Goal: Register for event/course

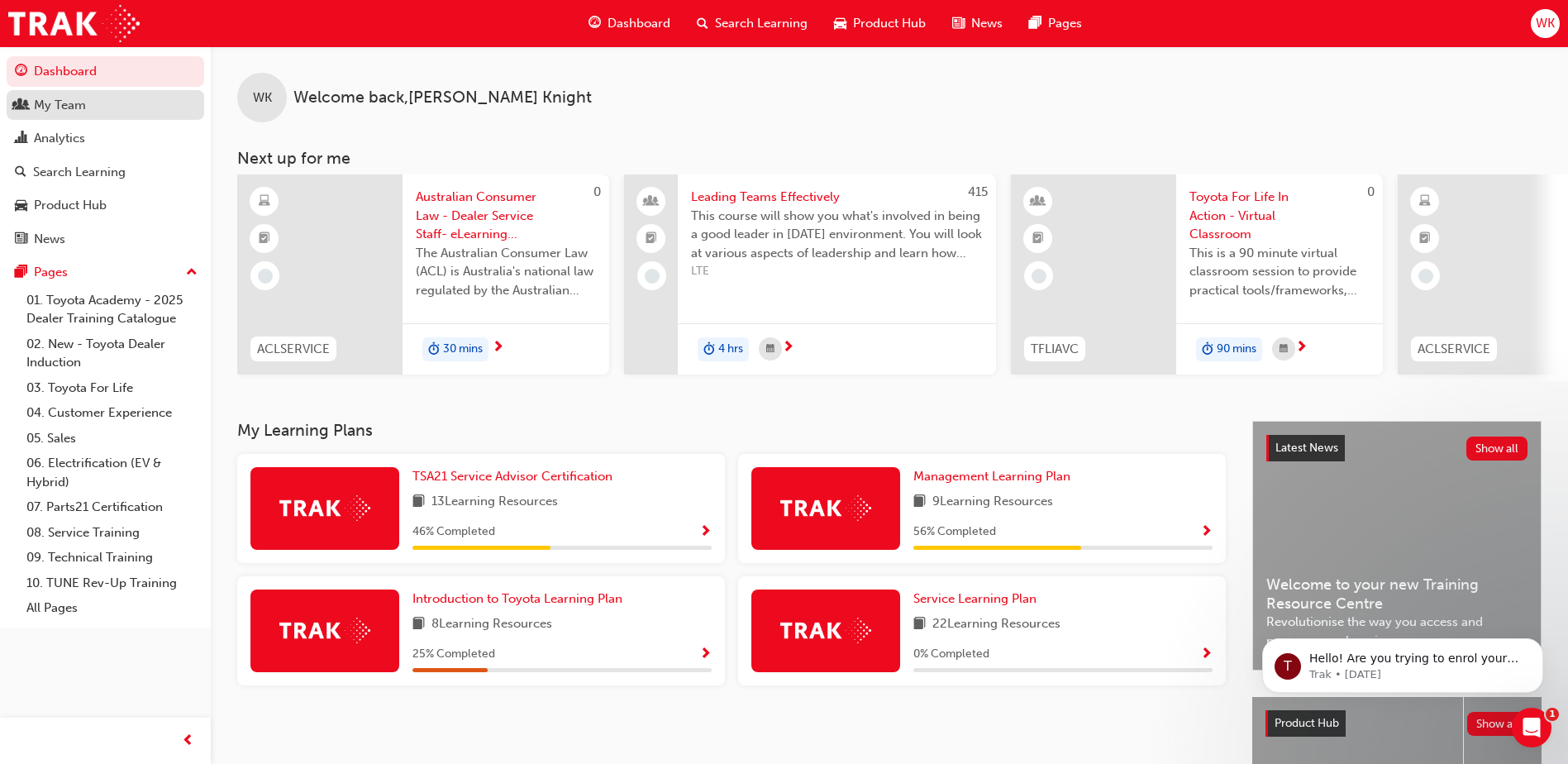
click at [58, 104] on div "My Team" at bounding box center [60, 106] width 52 height 19
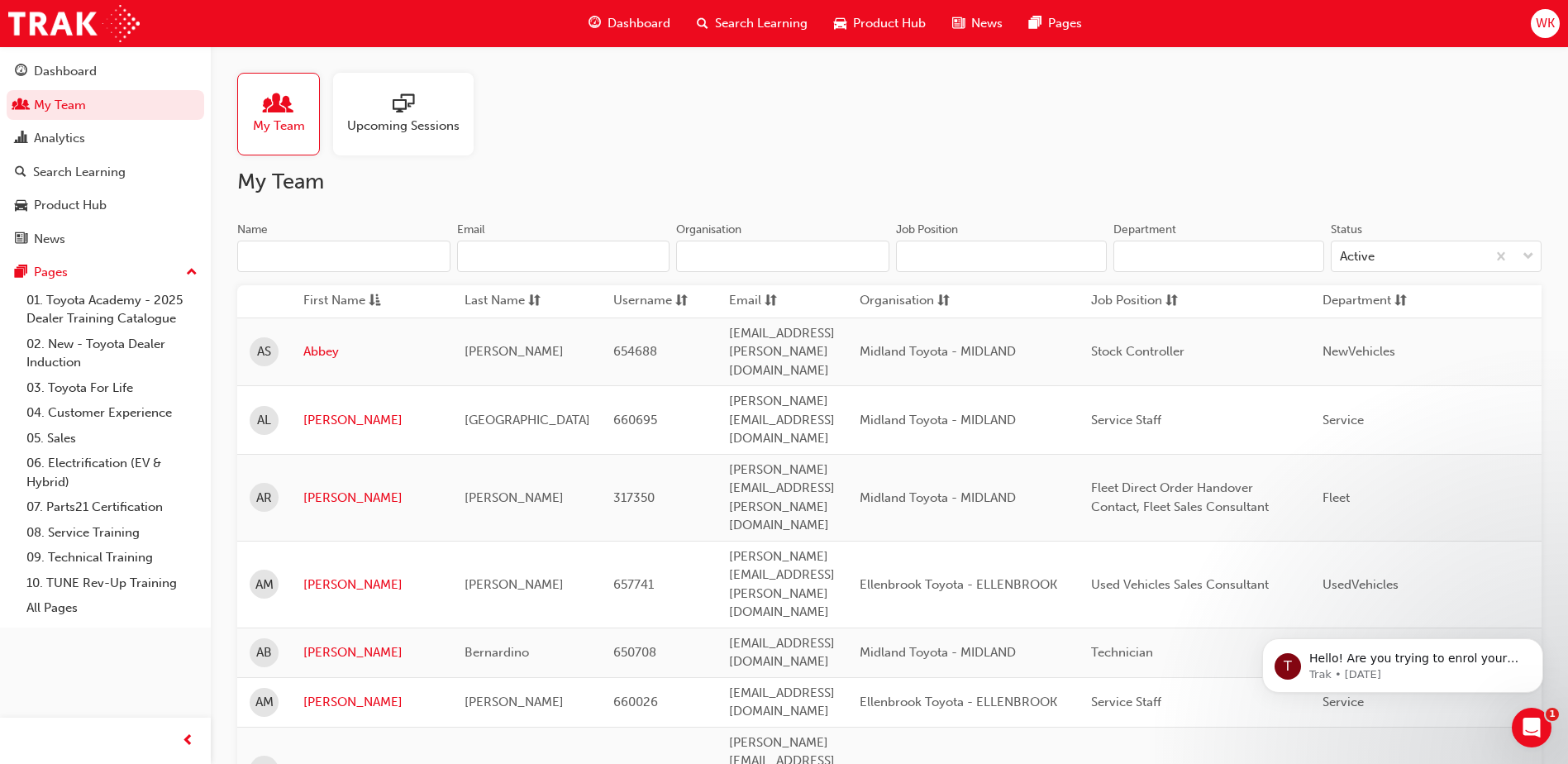
click at [393, 116] on span "sessionType_ONLINE_URL-icon" at bounding box center [403, 105] width 22 height 23
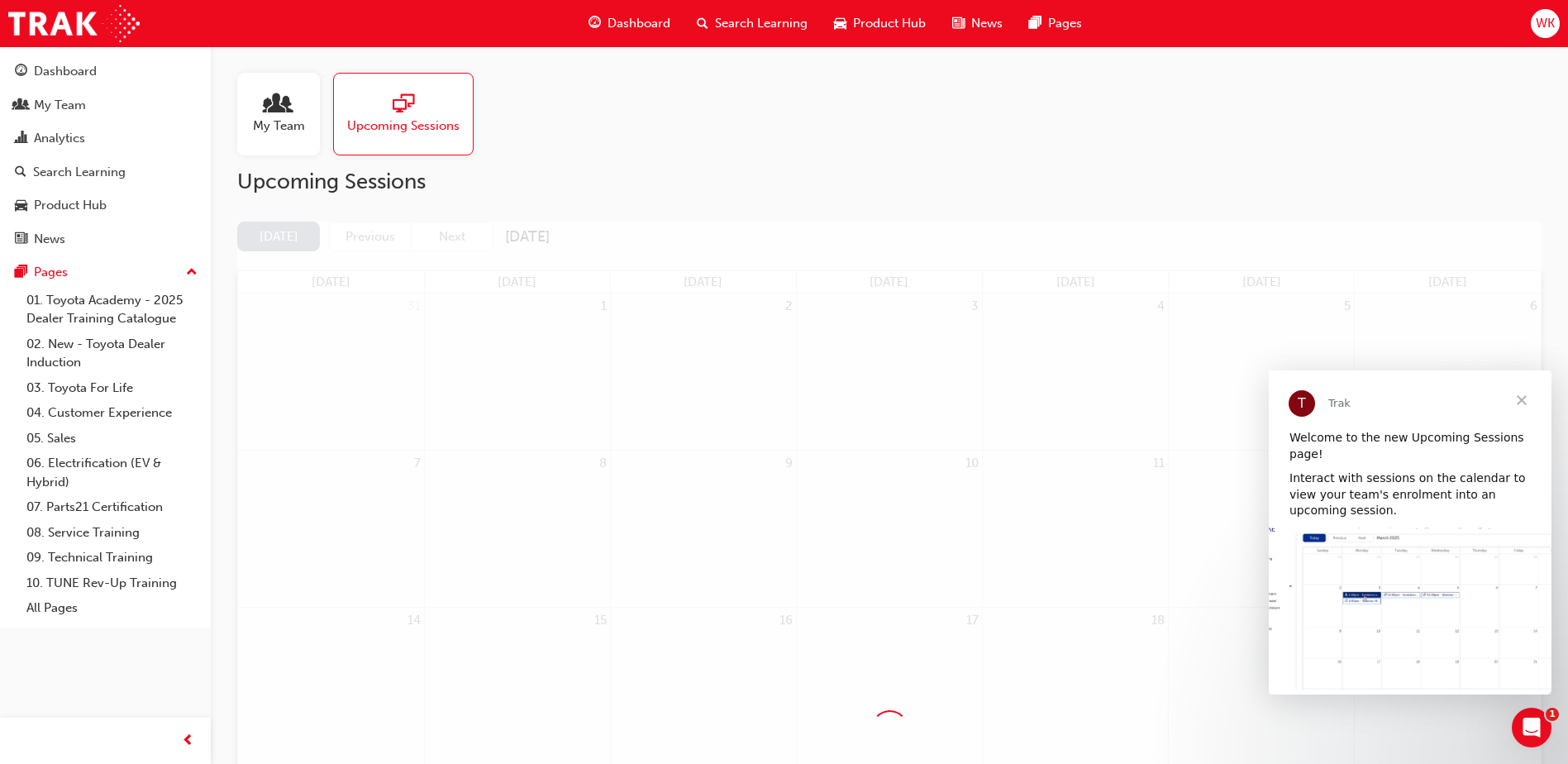
click at [1524, 394] on span "Close" at bounding box center [1521, 400] width 60 height 60
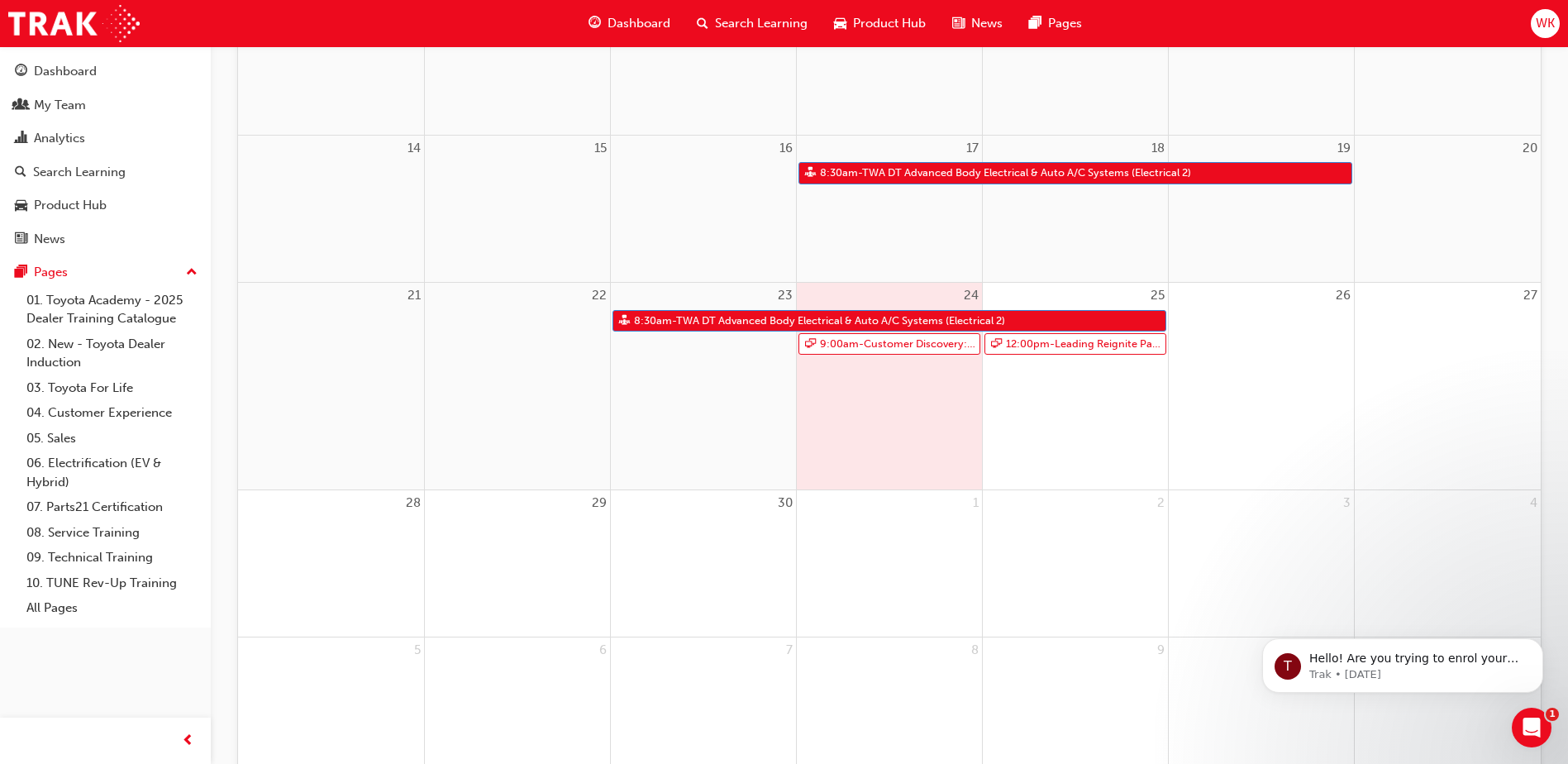
scroll to position [140, 0]
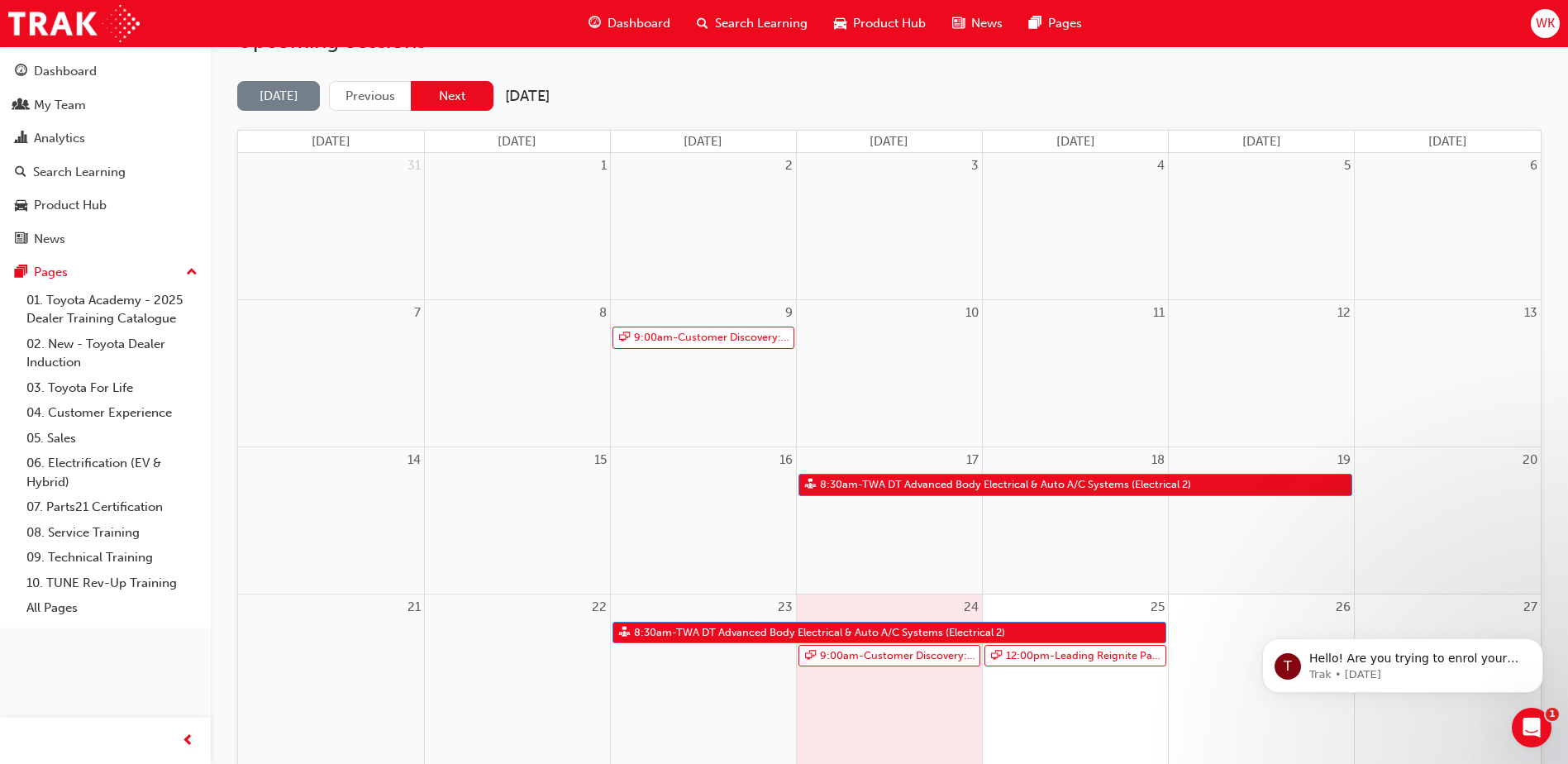
click at [468, 100] on button "Next" at bounding box center [452, 95] width 82 height 30
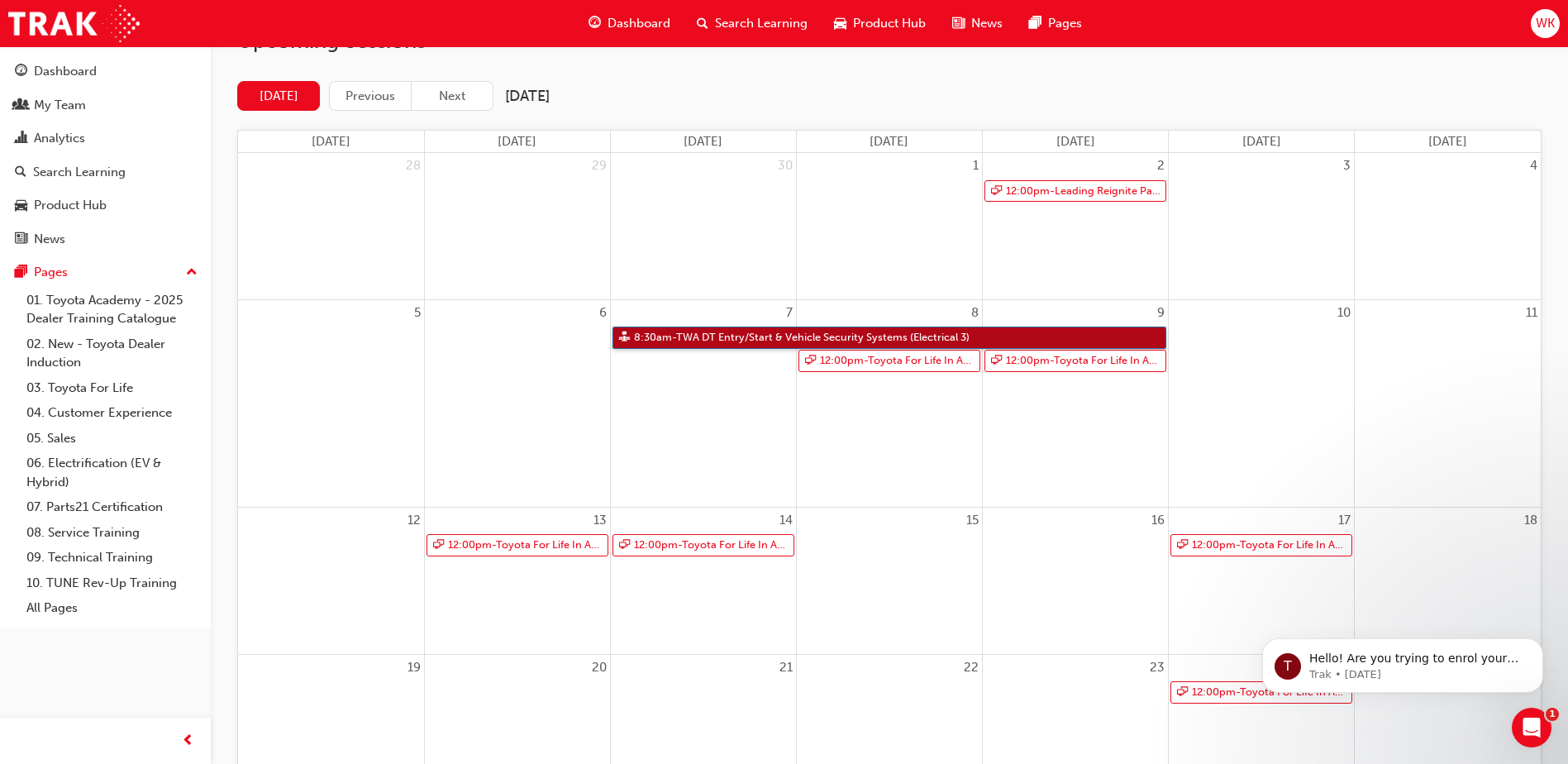
click at [831, 336] on link "8:30am - TWA DT Entry/Start & Vehicle Security Systems (Electrical 3)" at bounding box center [889, 338] width 554 height 23
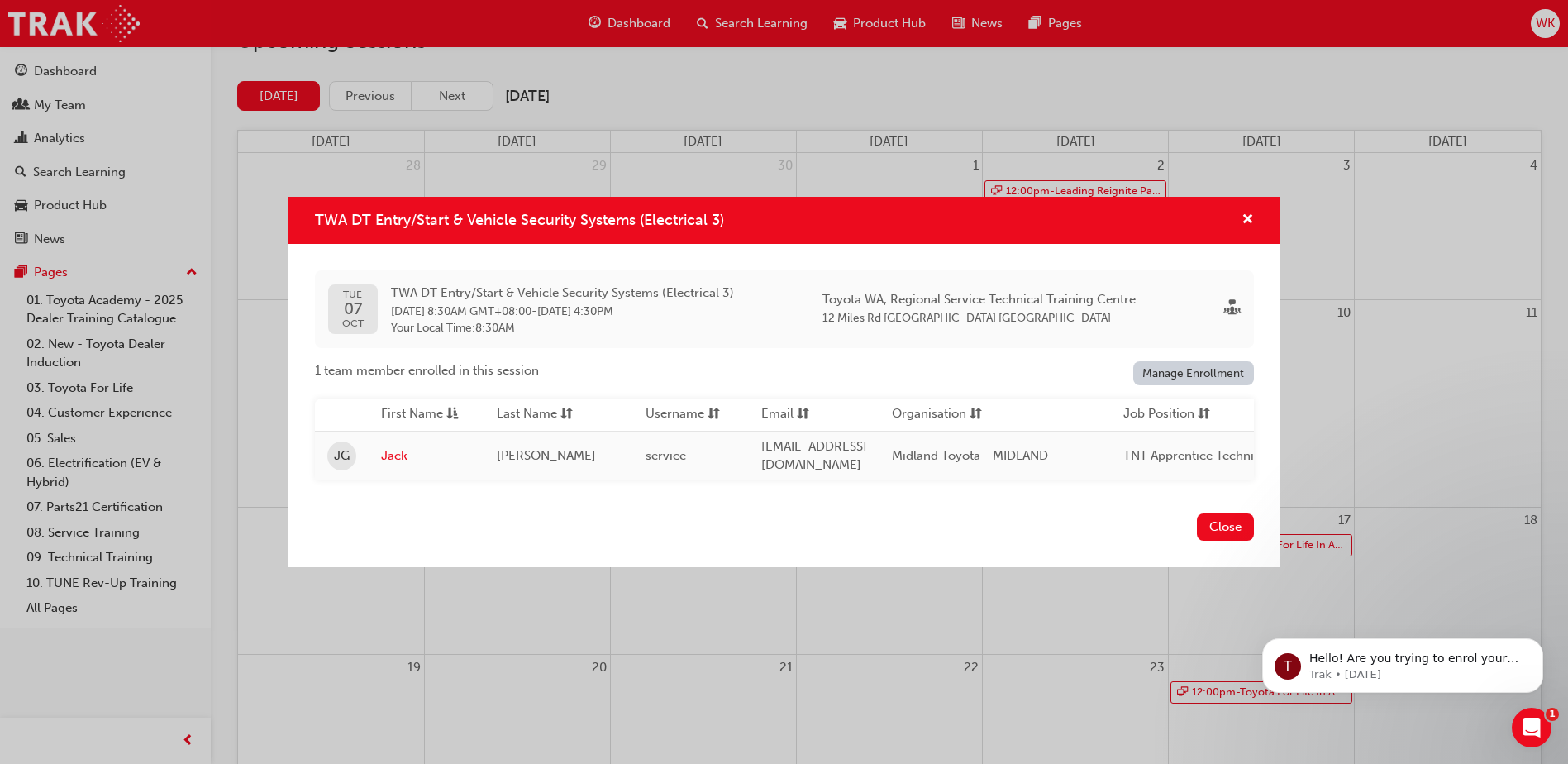
click at [1195, 366] on link "Manage Enrollment" at bounding box center [1194, 374] width 120 height 24
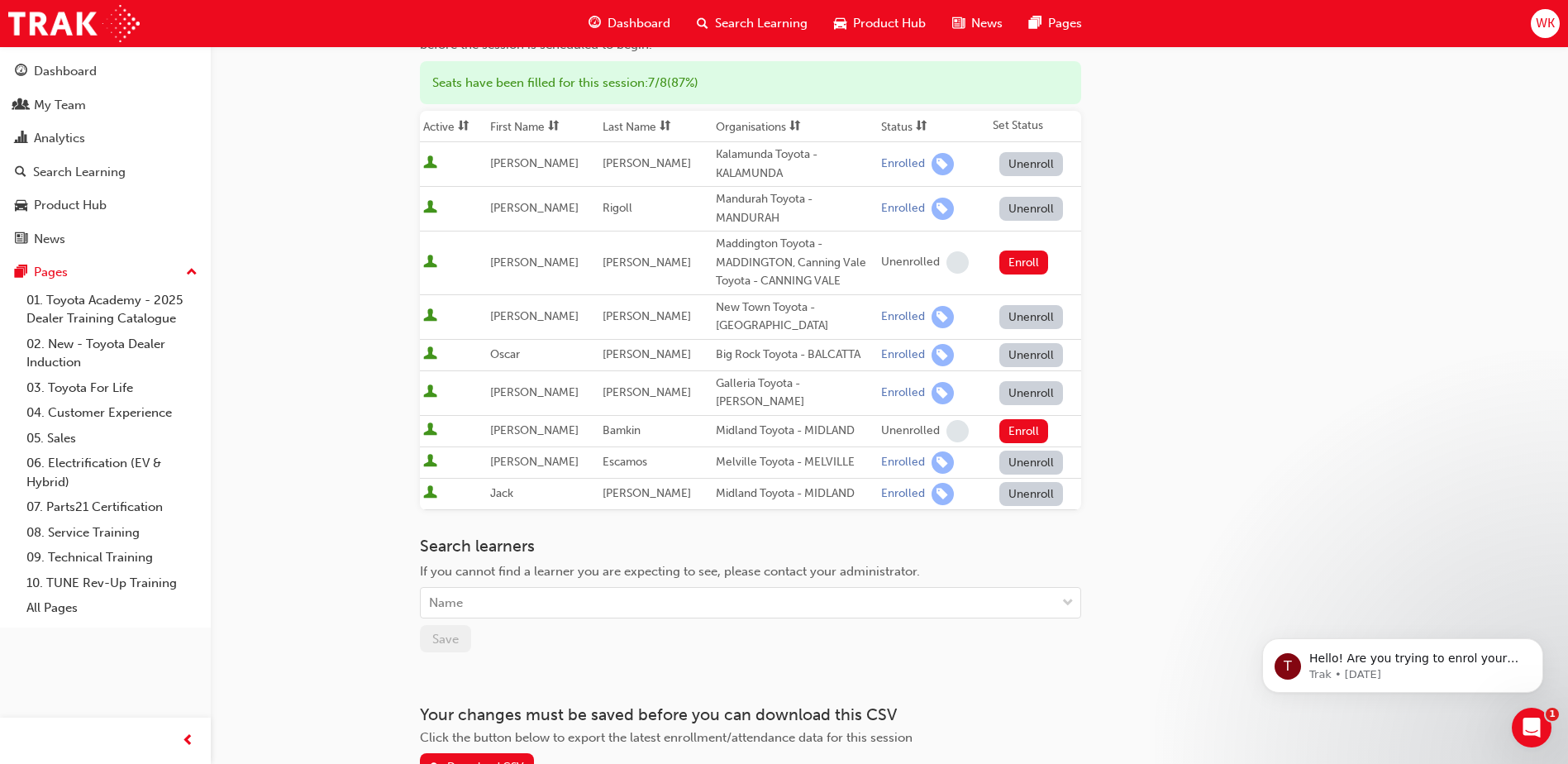
scroll to position [248, 0]
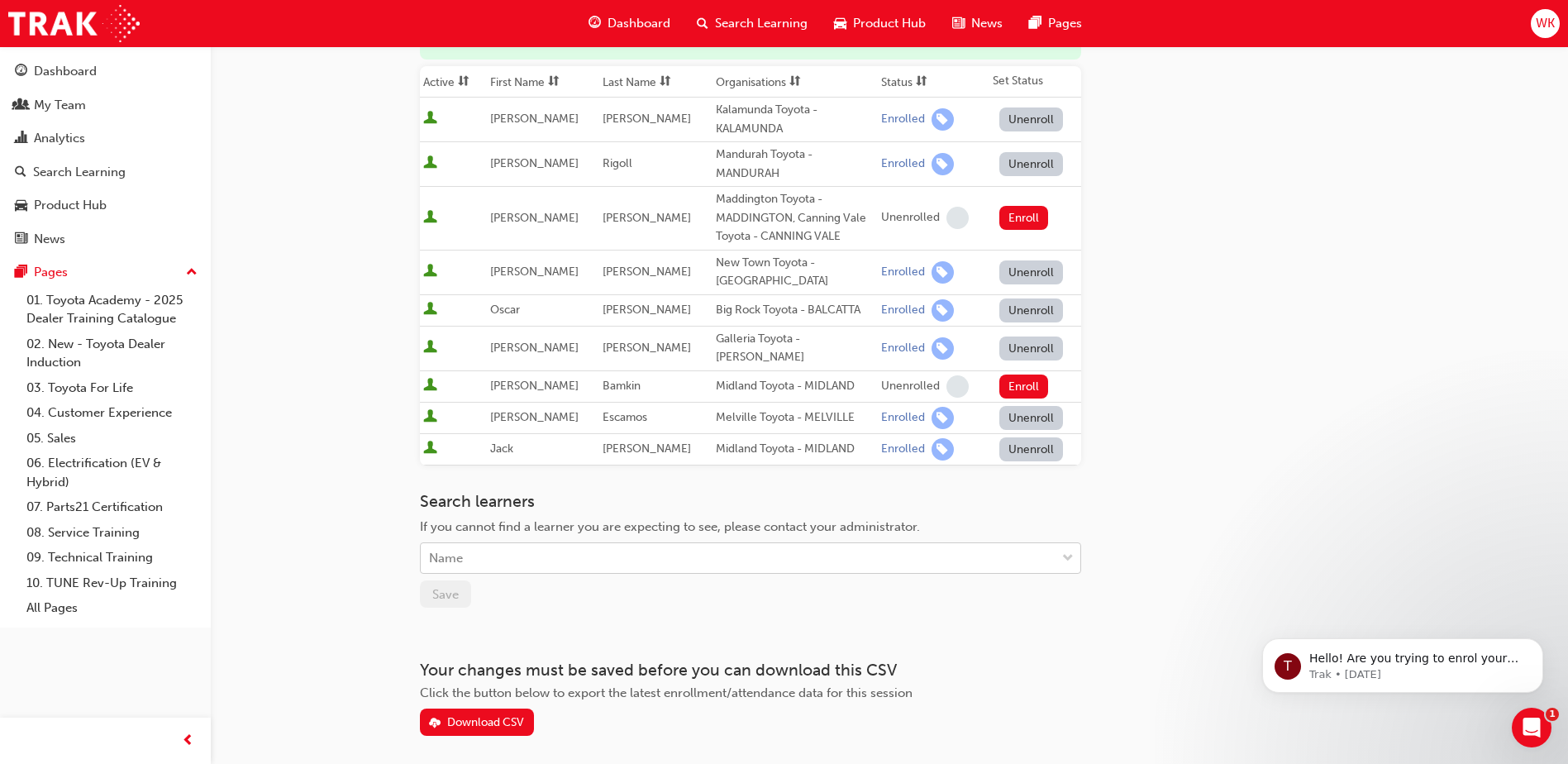
click at [506, 545] on div "Name" at bounding box center [738, 558] width 634 height 29
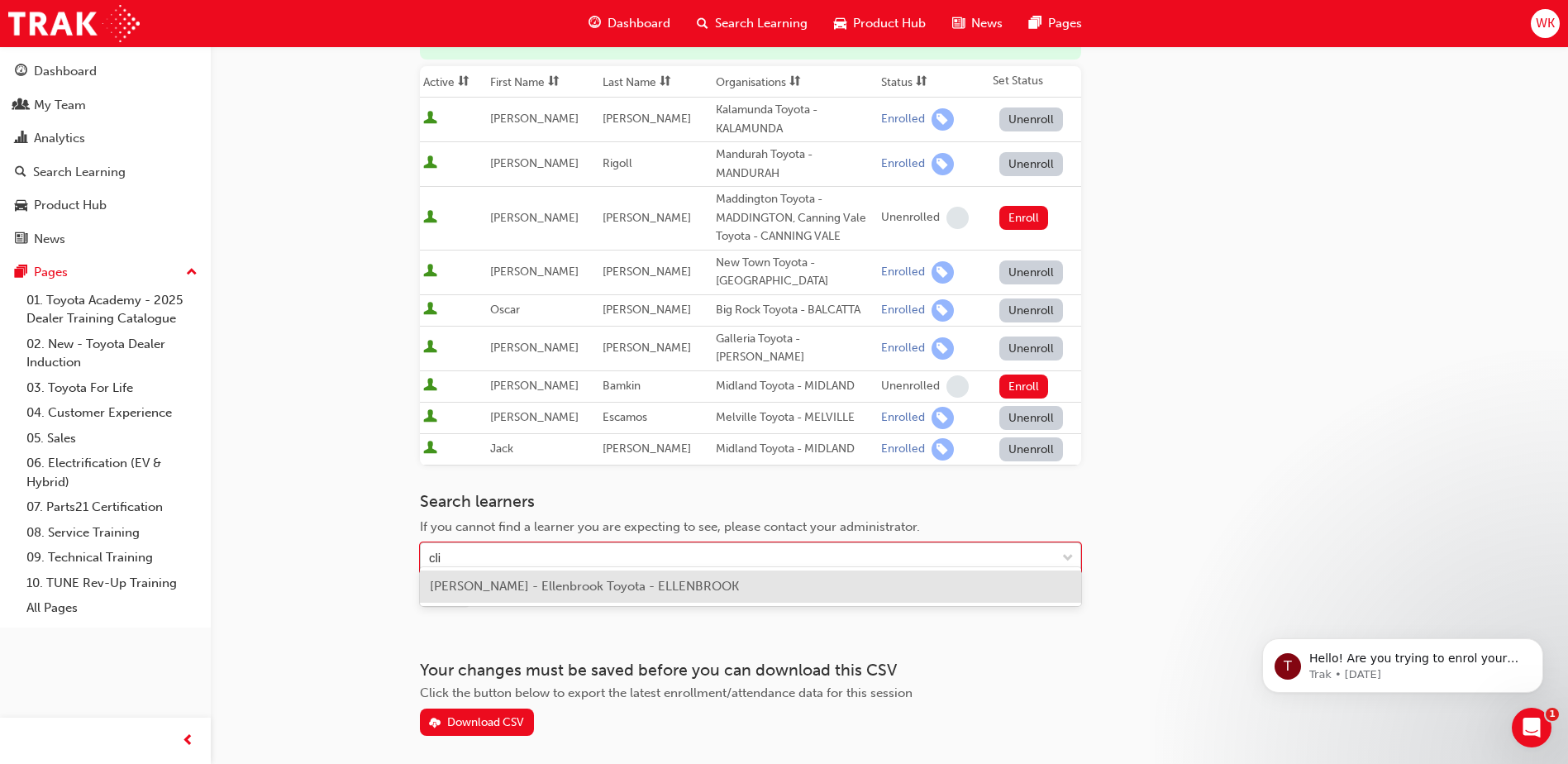
type input "clin"
click at [569, 585] on span "[PERSON_NAME] - Ellenbrook Toyota - ELLENBROOK" at bounding box center [584, 586] width 309 height 15
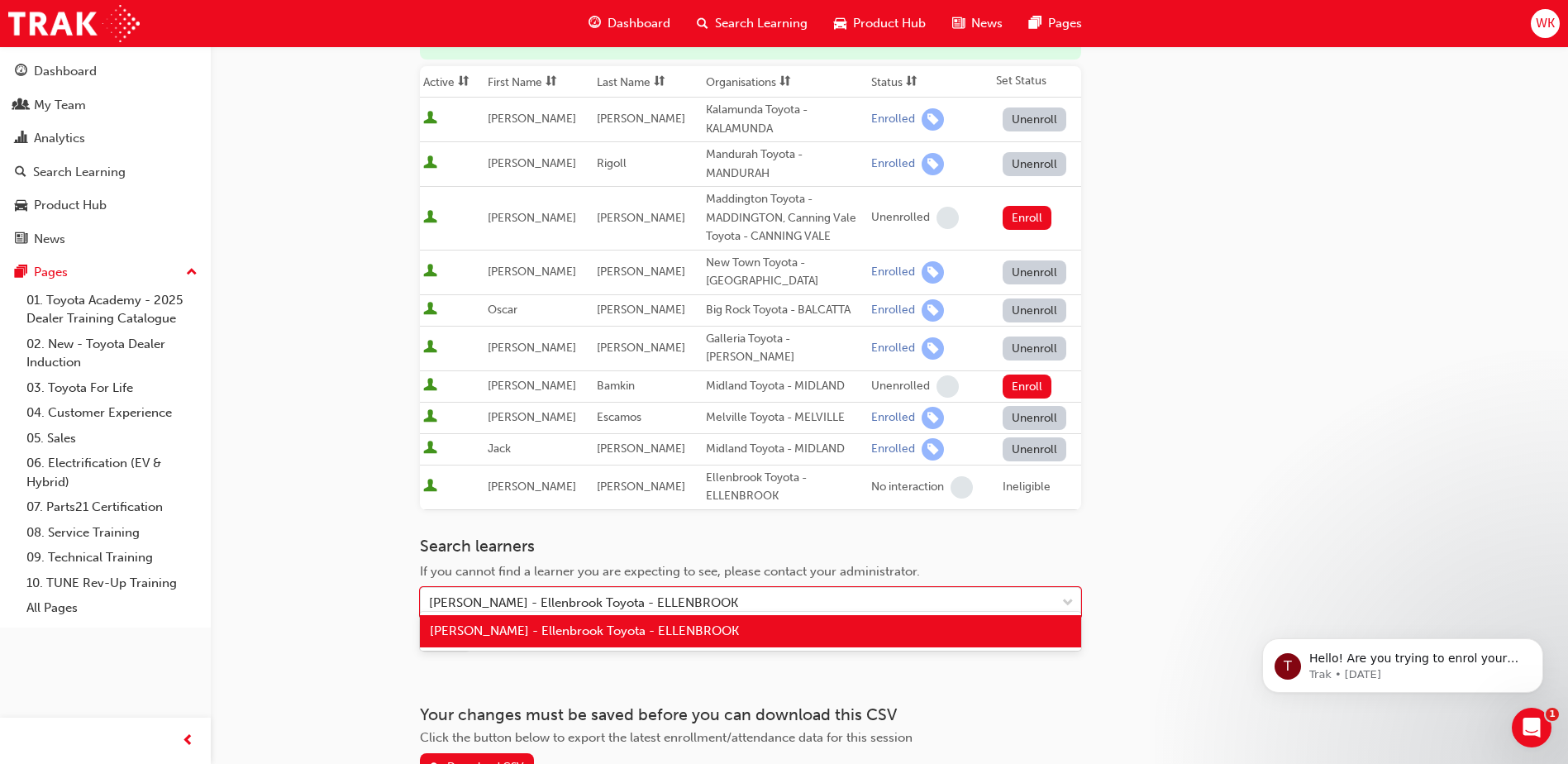
drag, startPoint x: 830, startPoint y: 587, endPoint x: 348, endPoint y: 611, distance: 482.6
click at [348, 611] on div "Go to session detail page Manage enrollment for TWA DT Entry/Start & Vehicle Se…" at bounding box center [784, 313] width 1568 height 1123
click at [1142, 581] on div "Go to session detail page Manage enrollment for TWA DT Entry/Start & Vehicle Se…" at bounding box center [888, 289] width 939 height 983
drag, startPoint x: 768, startPoint y: 578, endPoint x: 148, endPoint y: 573, distance: 620.0
click at [147, 570] on div "Dashboard My Team Analytics Search Learning Product Hub News Pages Pages 01. To…" at bounding box center [784, 313] width 1568 height 1123
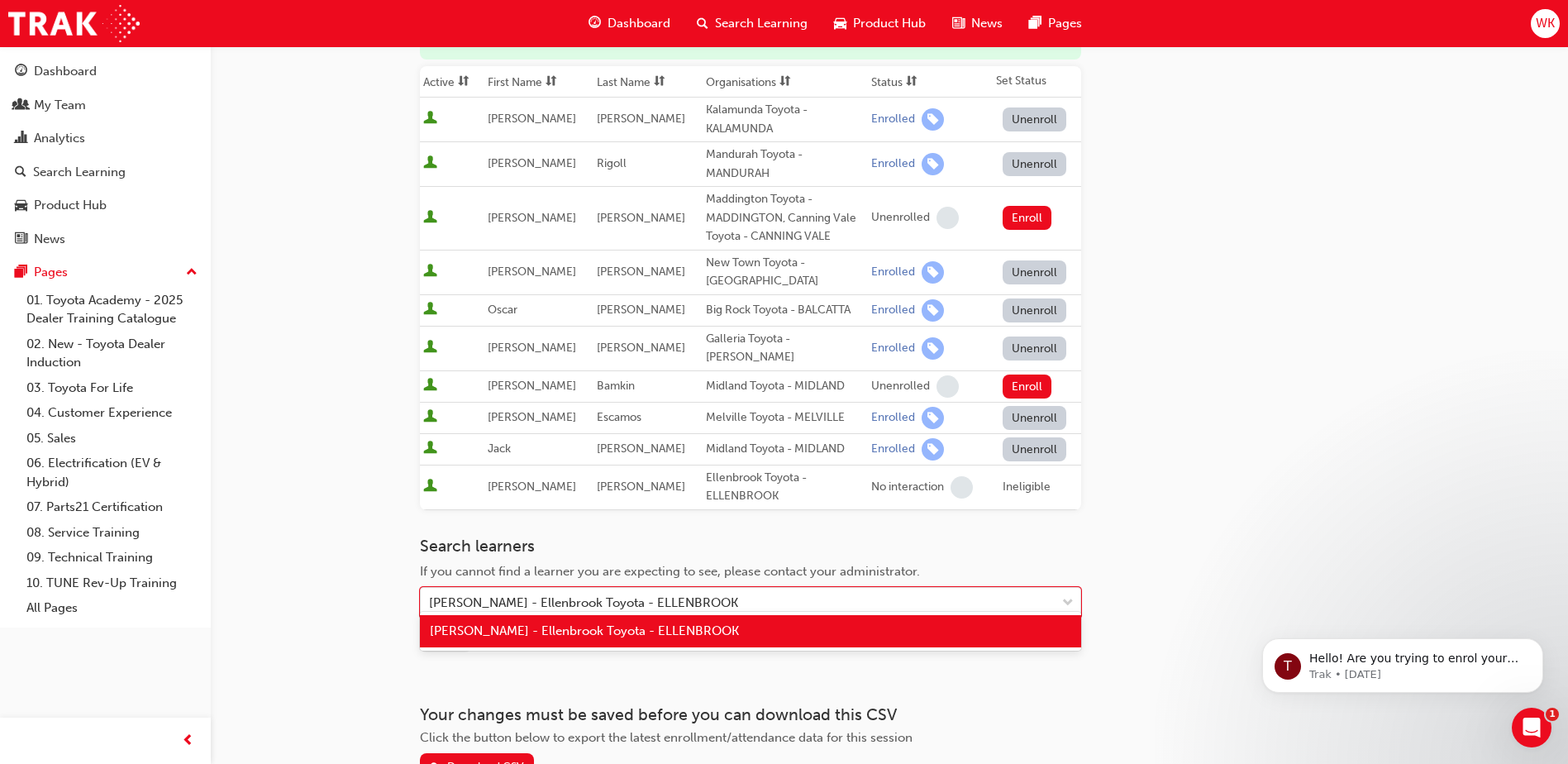
click at [1277, 555] on div "Go to session detail page Manage enrollment for TWA DT Entry/Start & Vehicle Se…" at bounding box center [888, 289] width 939 height 983
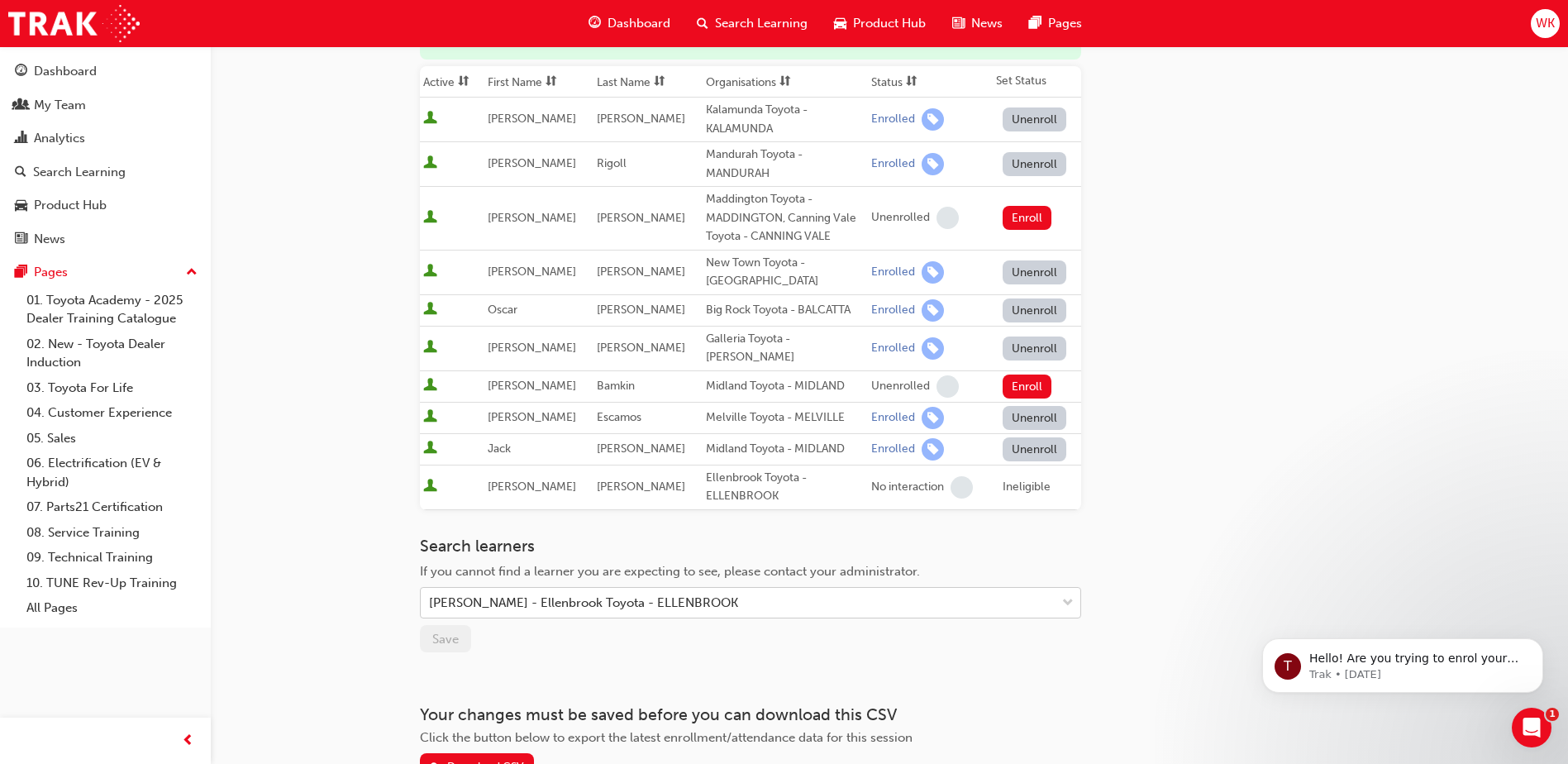
click at [1070, 593] on span "down-icon" at bounding box center [1068, 604] width 11 height 22
drag, startPoint x: 819, startPoint y: 591, endPoint x: 171, endPoint y: 597, distance: 648.0
click at [171, 597] on div "Dashboard My Team Analytics Search Learning Product Hub News Pages Pages 01. To…" at bounding box center [784, 313] width 1568 height 1123
type input "[PERSON_NAME]"
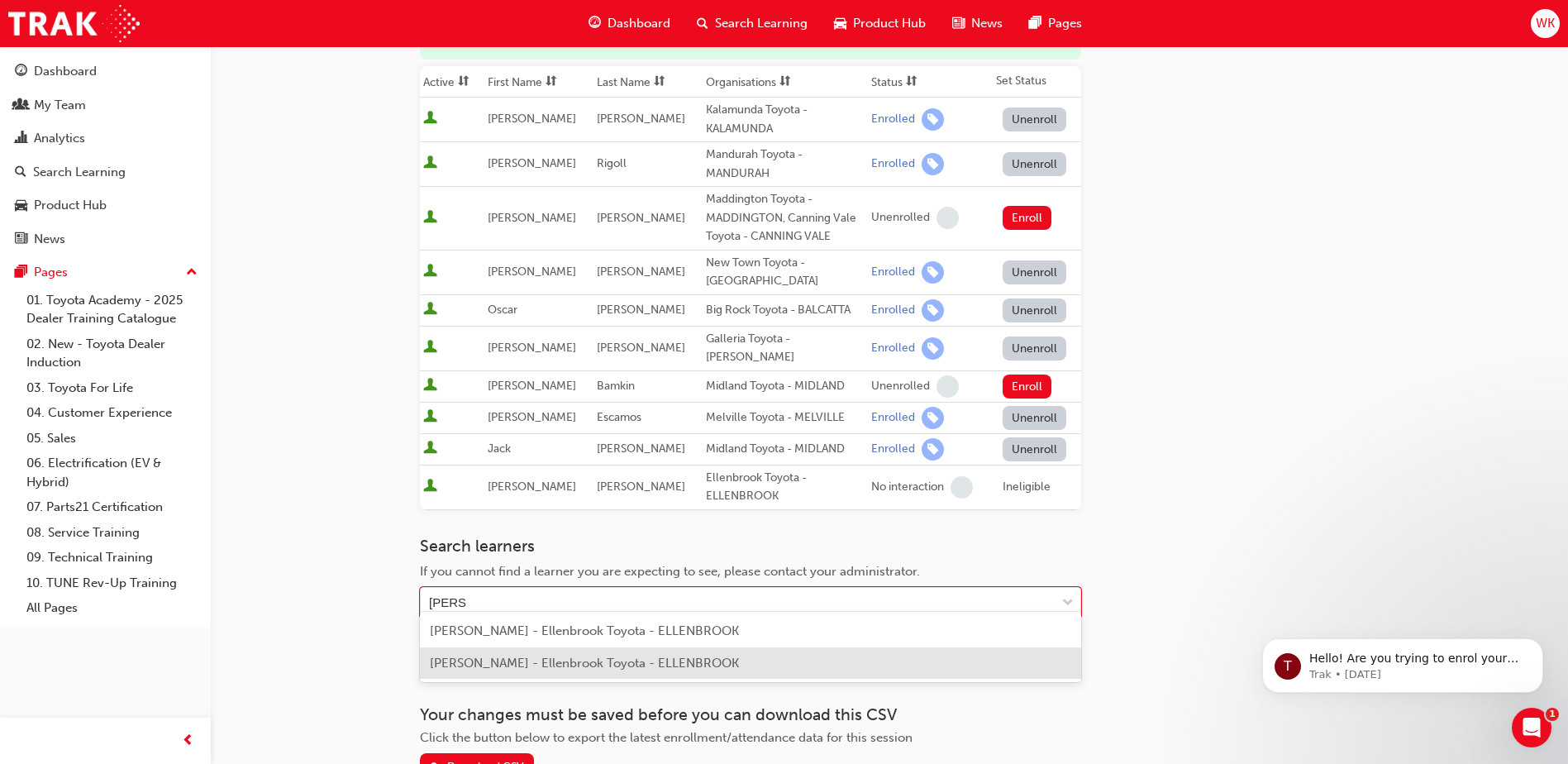
click at [518, 656] on span "[PERSON_NAME] - Ellenbrook Toyota - ELLENBROOK" at bounding box center [584, 663] width 309 height 15
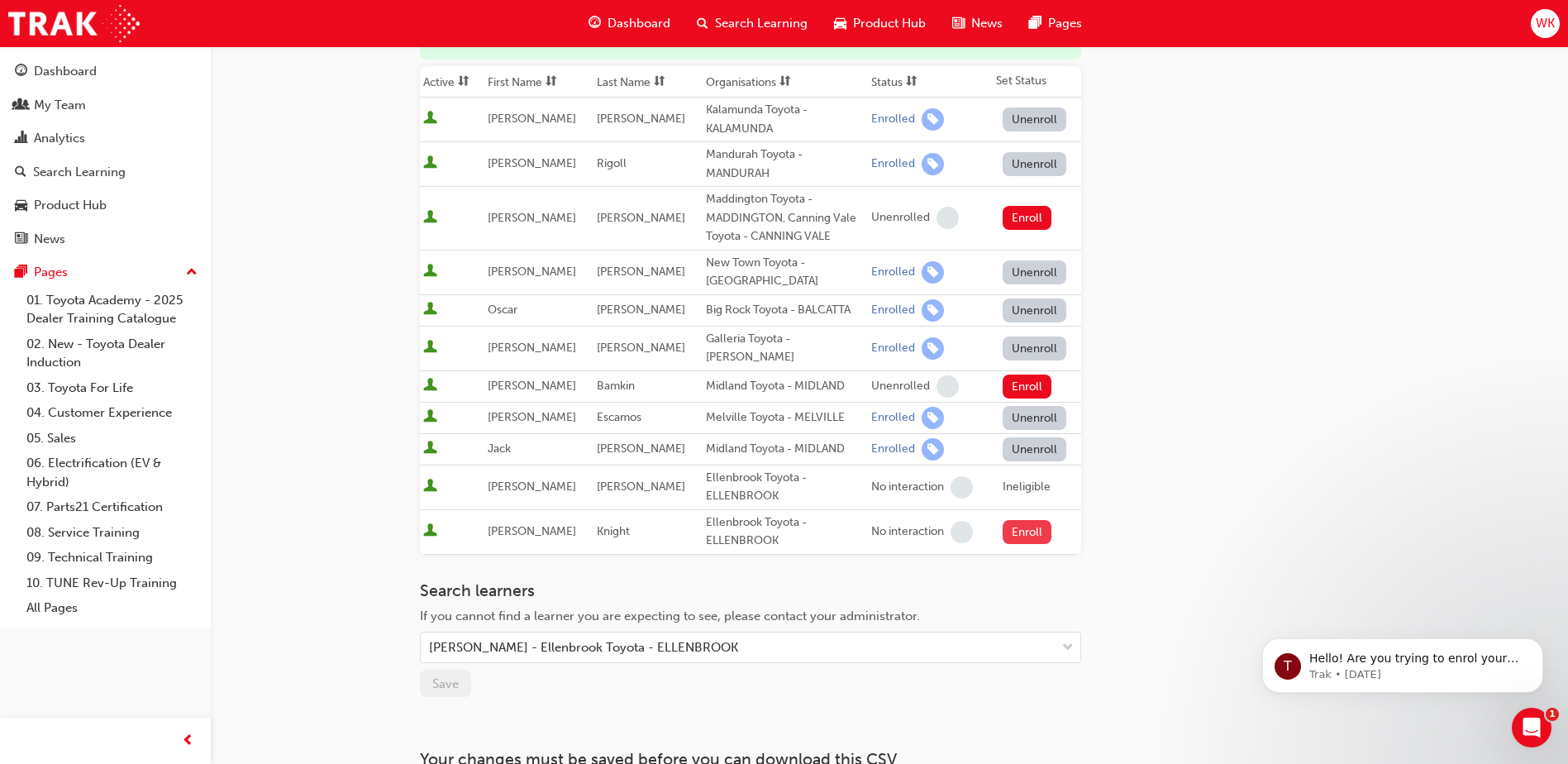
click at [1019, 520] on button "Enroll" at bounding box center [1027, 532] width 49 height 24
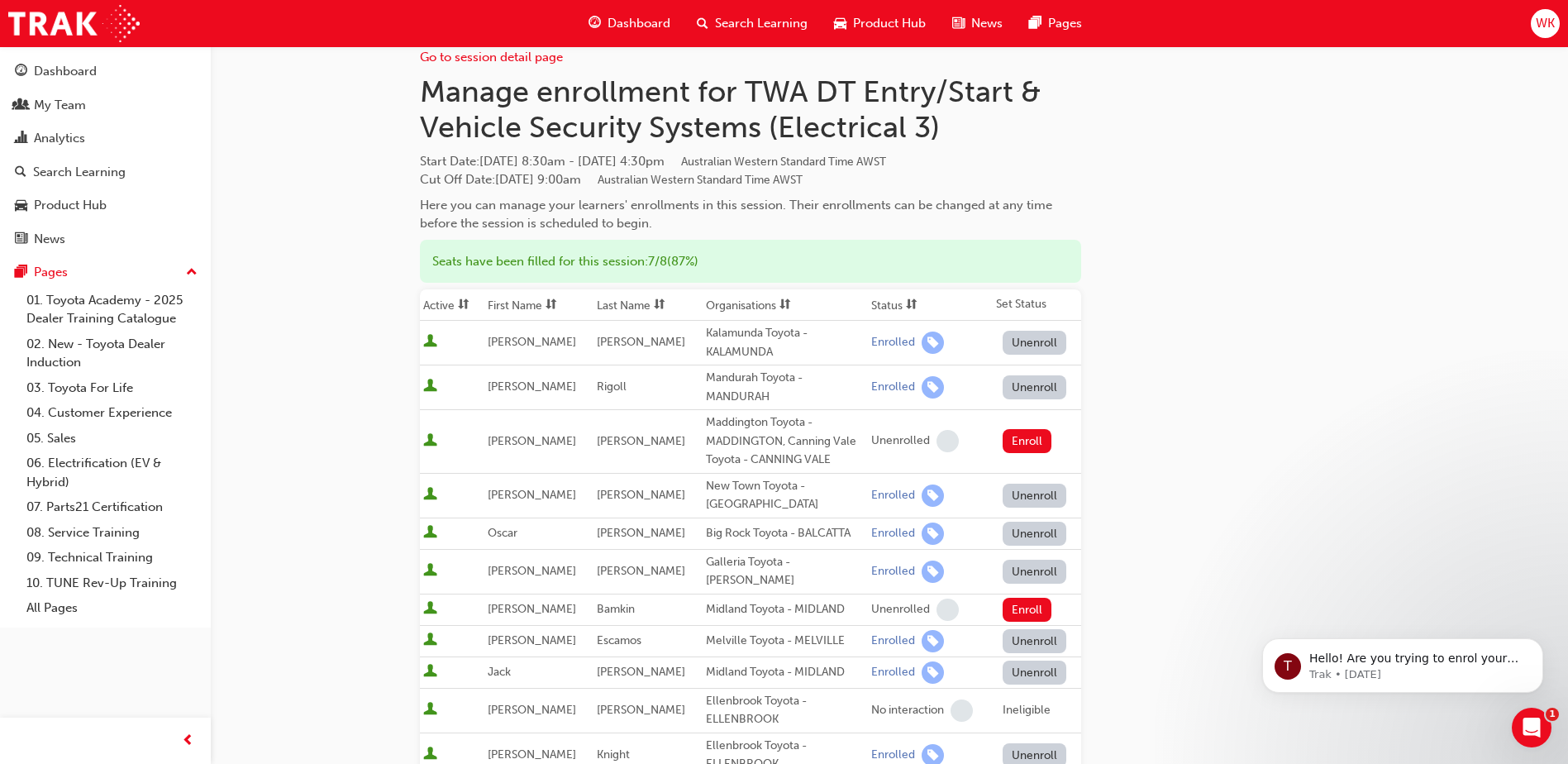
scroll to position [0, 0]
